Goal: Information Seeking & Learning: Learn about a topic

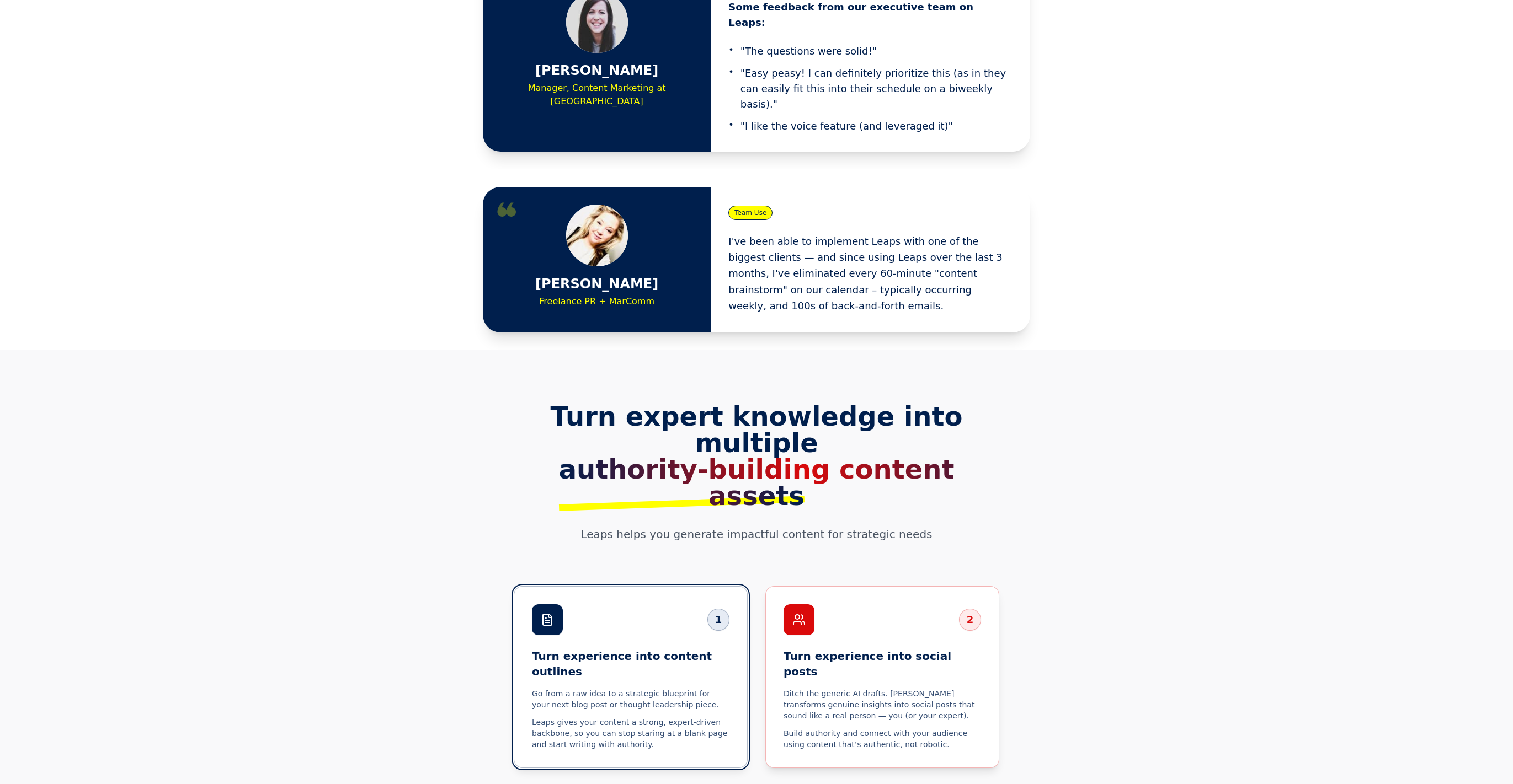
scroll to position [2368, 0]
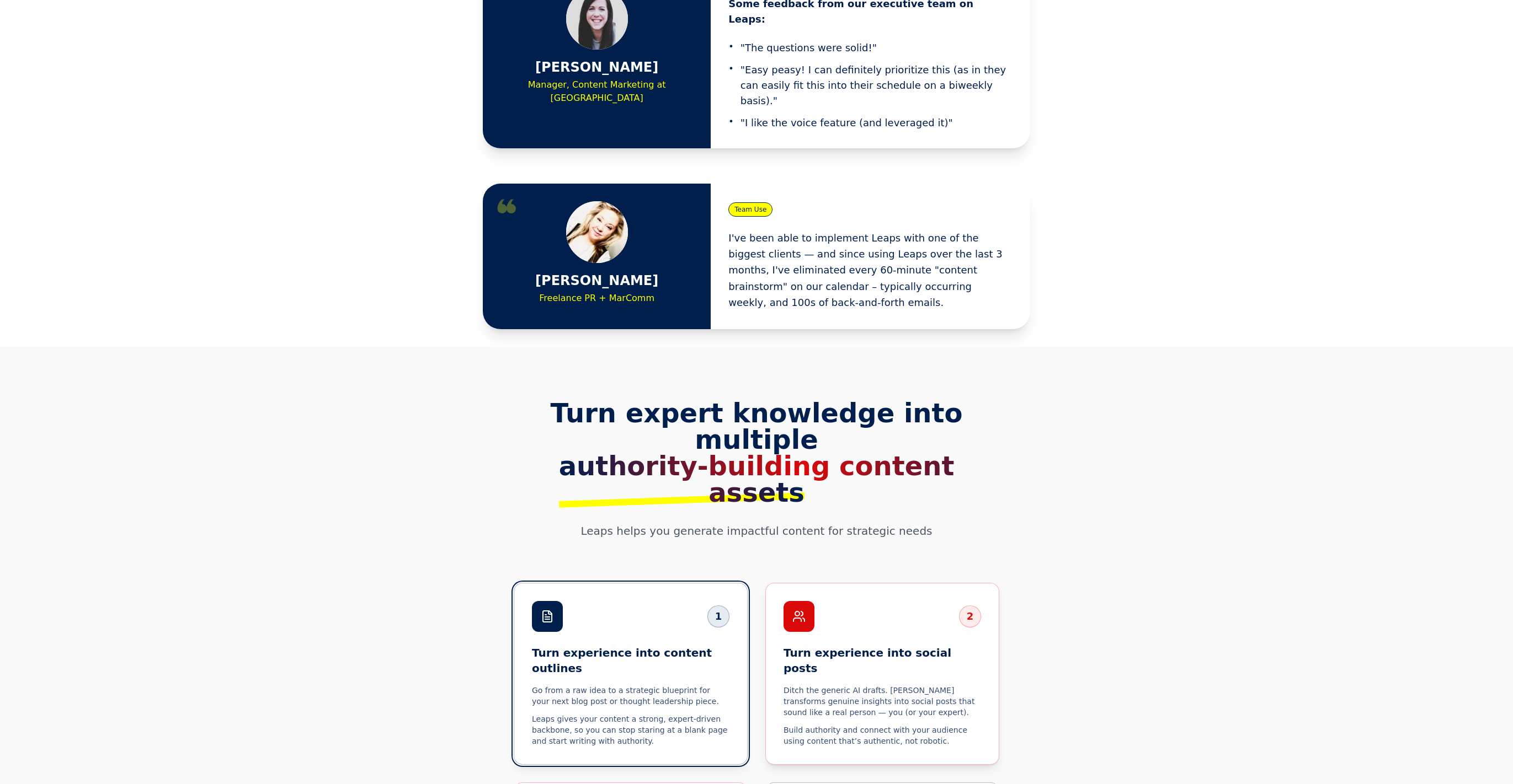
drag, startPoint x: 1005, startPoint y: 563, endPoint x: 941, endPoint y: 516, distance: 79.4
click at [994, 558] on section "Turn expert knowledge into multiple authority-building content assets Leaps hel…" at bounding box center [756, 688] width 1513 height 681
click at [941, 685] on p "Ditch the generic AI drafts. [PERSON_NAME] transforms genuine insights into soc…" at bounding box center [882, 701] width 198 height 33
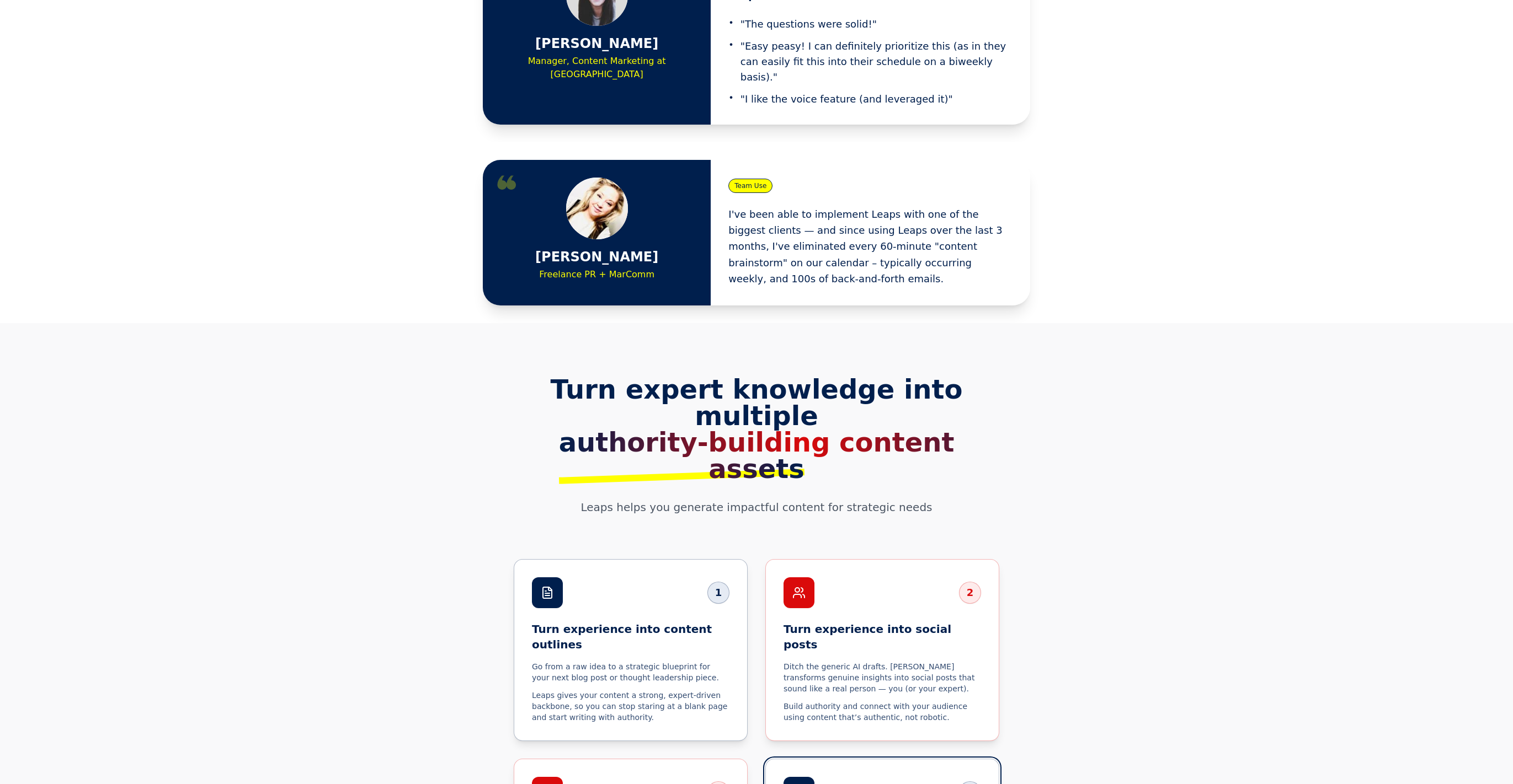
scroll to position [2392, 0]
drag, startPoint x: 1233, startPoint y: 169, endPoint x: 1201, endPoint y: 116, distance: 61.9
click at [1203, 142] on section "[PERSON_NAME] Freelance PR + MarComm Team Use I've been able to implement Leaps…" at bounding box center [756, 232] width 1513 height 181
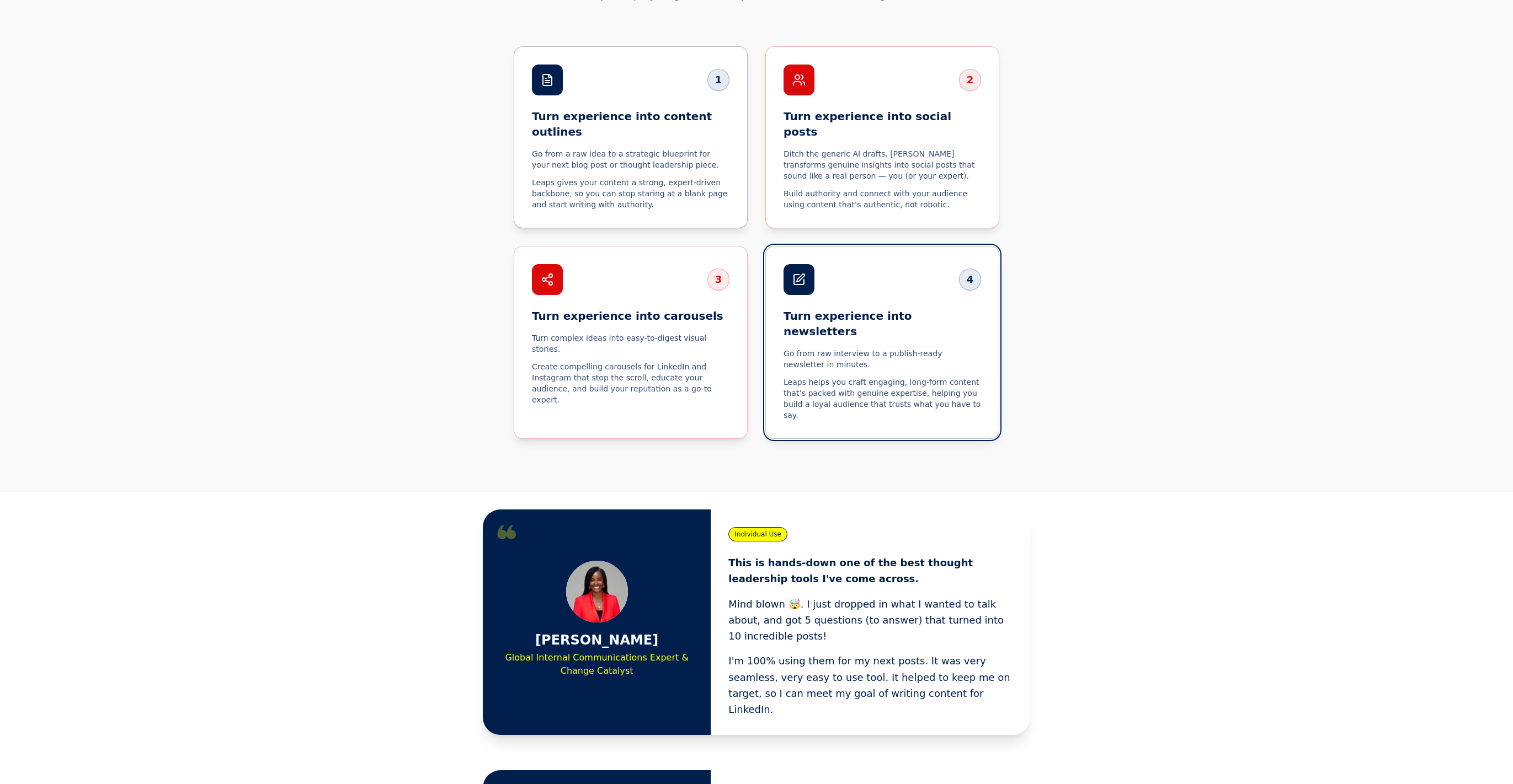
scroll to position [2906, 0]
click at [965, 508] on div "Individual Use This is hands-down one of the best thought leadership tools I've…" at bounding box center [870, 620] width 319 height 225
click at [954, 595] on p "Mind blown 🤯. I just dropped in what I wanted to talk about, and got 5 question…" at bounding box center [870, 619] width 284 height 49
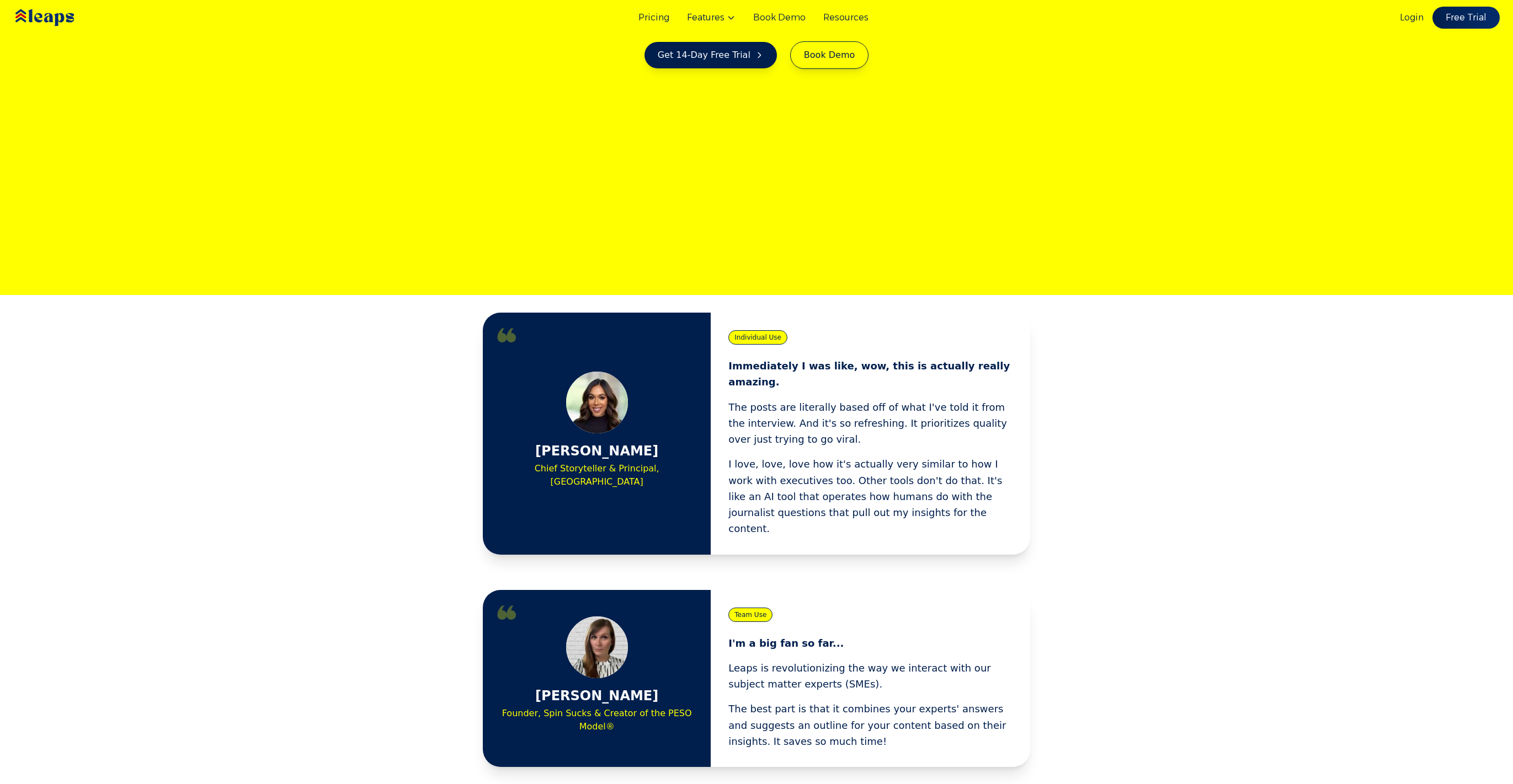
scroll to position [0, 0]
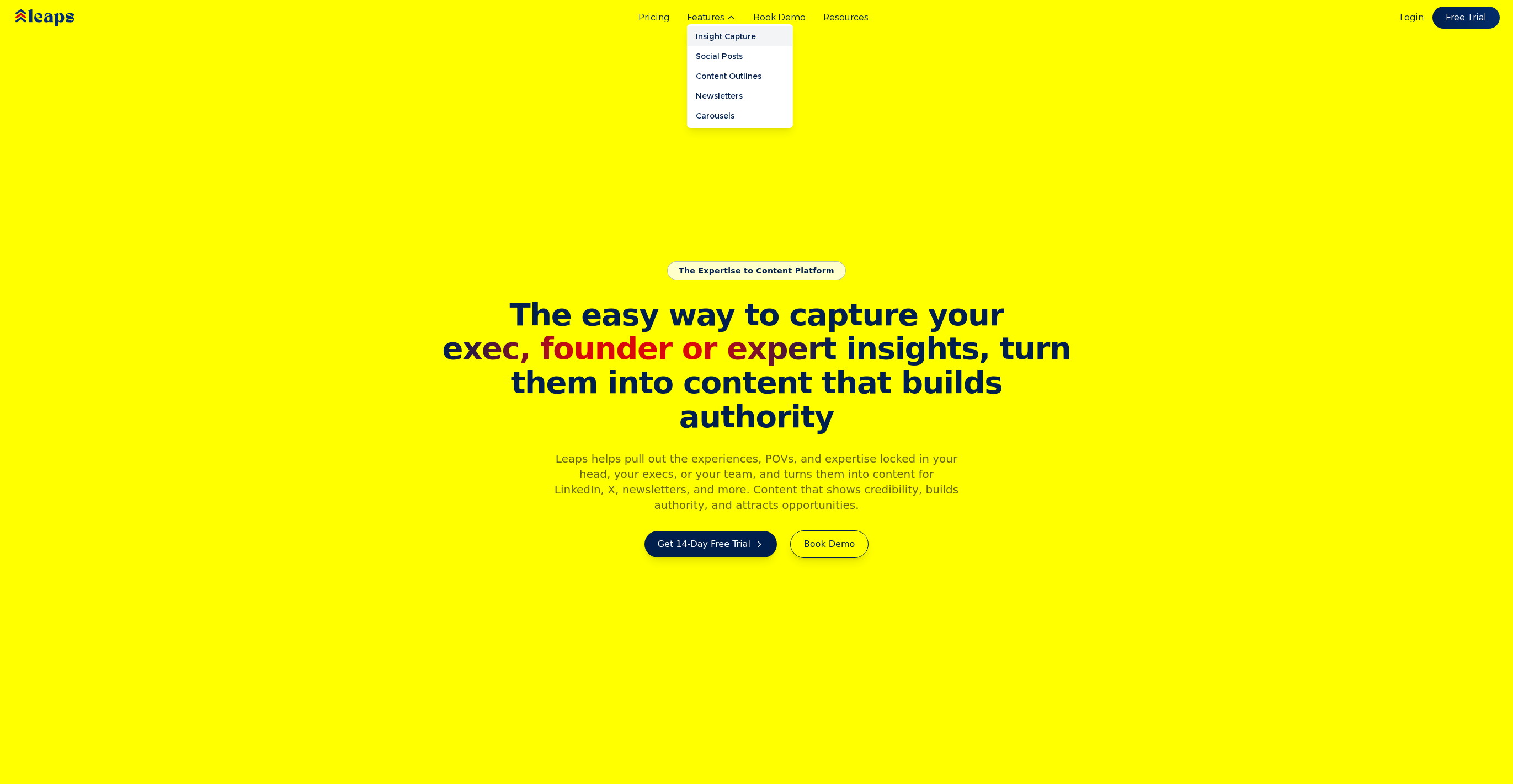
click at [733, 38] on link "Insight Capture" at bounding box center [740, 36] width 106 height 20
